Goal: Find specific page/section: Find specific page/section

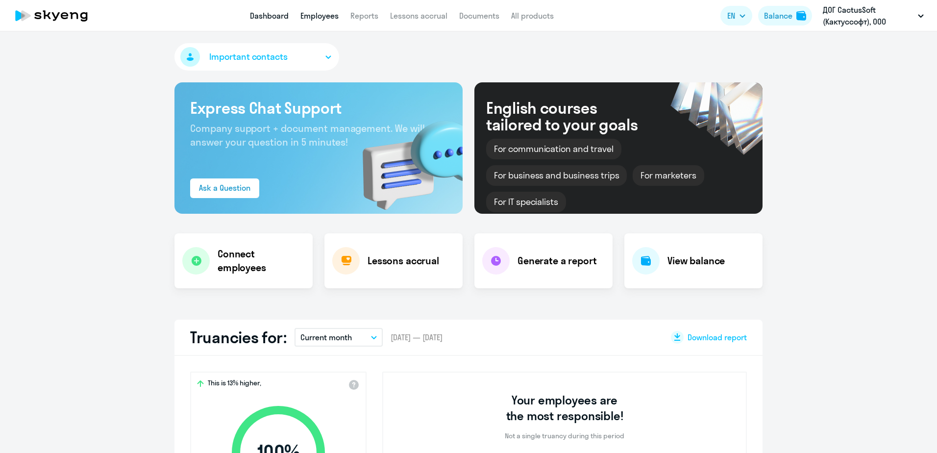
click at [328, 17] on link "Employees" at bounding box center [319, 16] width 38 height 10
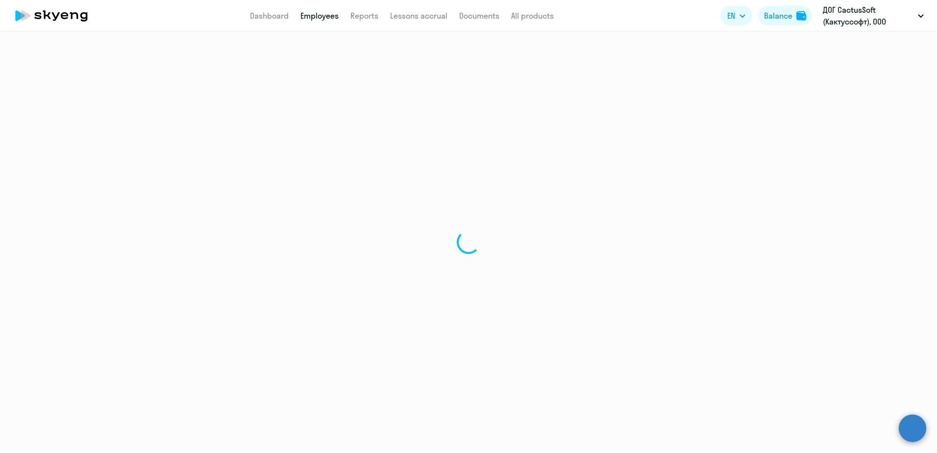
select select "30"
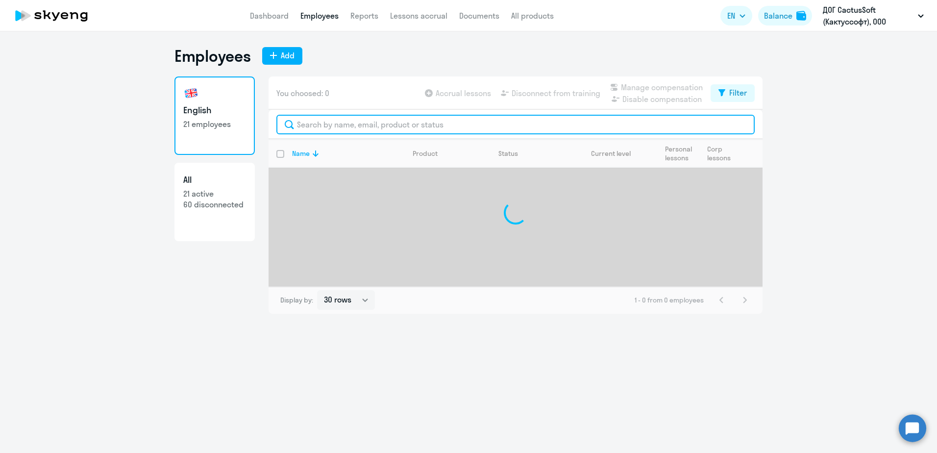
click at [315, 130] on input "text" at bounding box center [515, 125] width 478 height 20
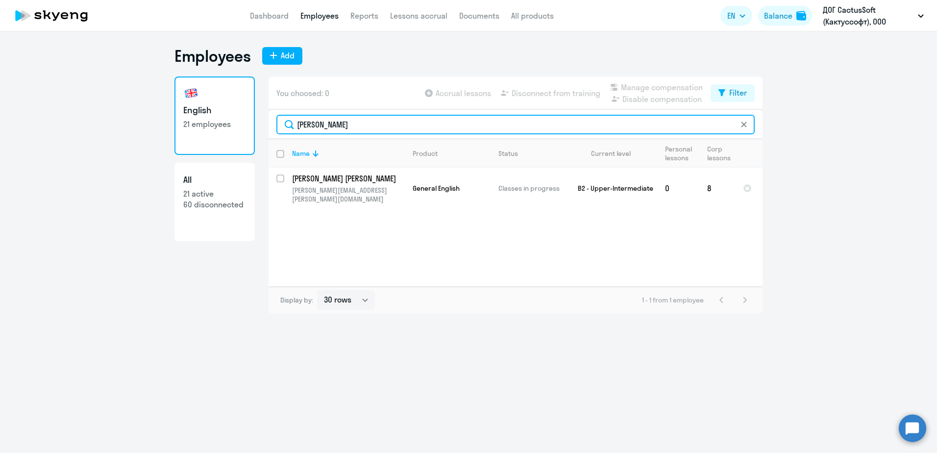
type input "[PERSON_NAME]"
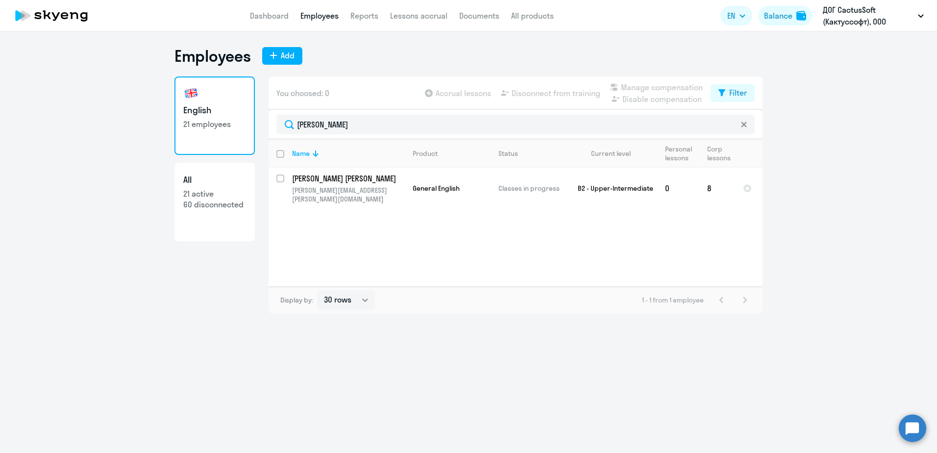
click at [113, 304] on ng-component "Employees Add English 21 employees All 21 active 60 disconnected You choosed: 0…" at bounding box center [468, 180] width 937 height 268
click at [342, 175] on p "[PERSON_NAME] [PERSON_NAME]" at bounding box center [347, 178] width 111 height 11
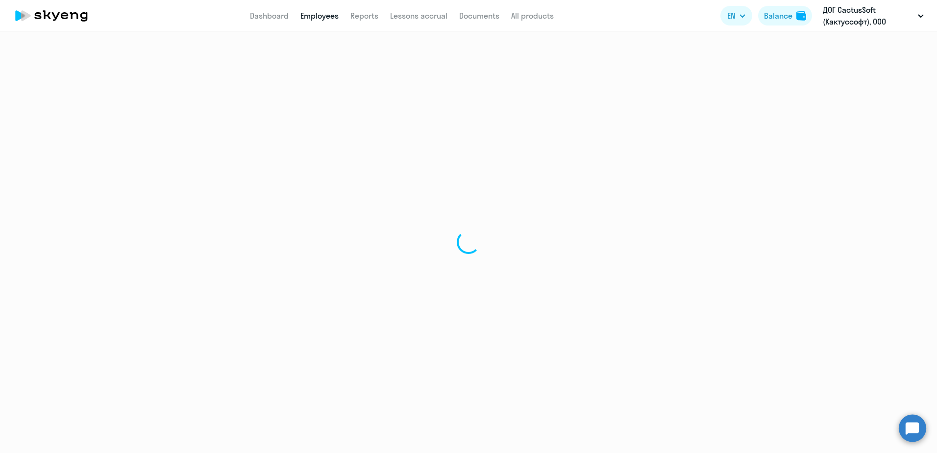
select select "english"
